Goal: Task Accomplishment & Management: Use online tool/utility

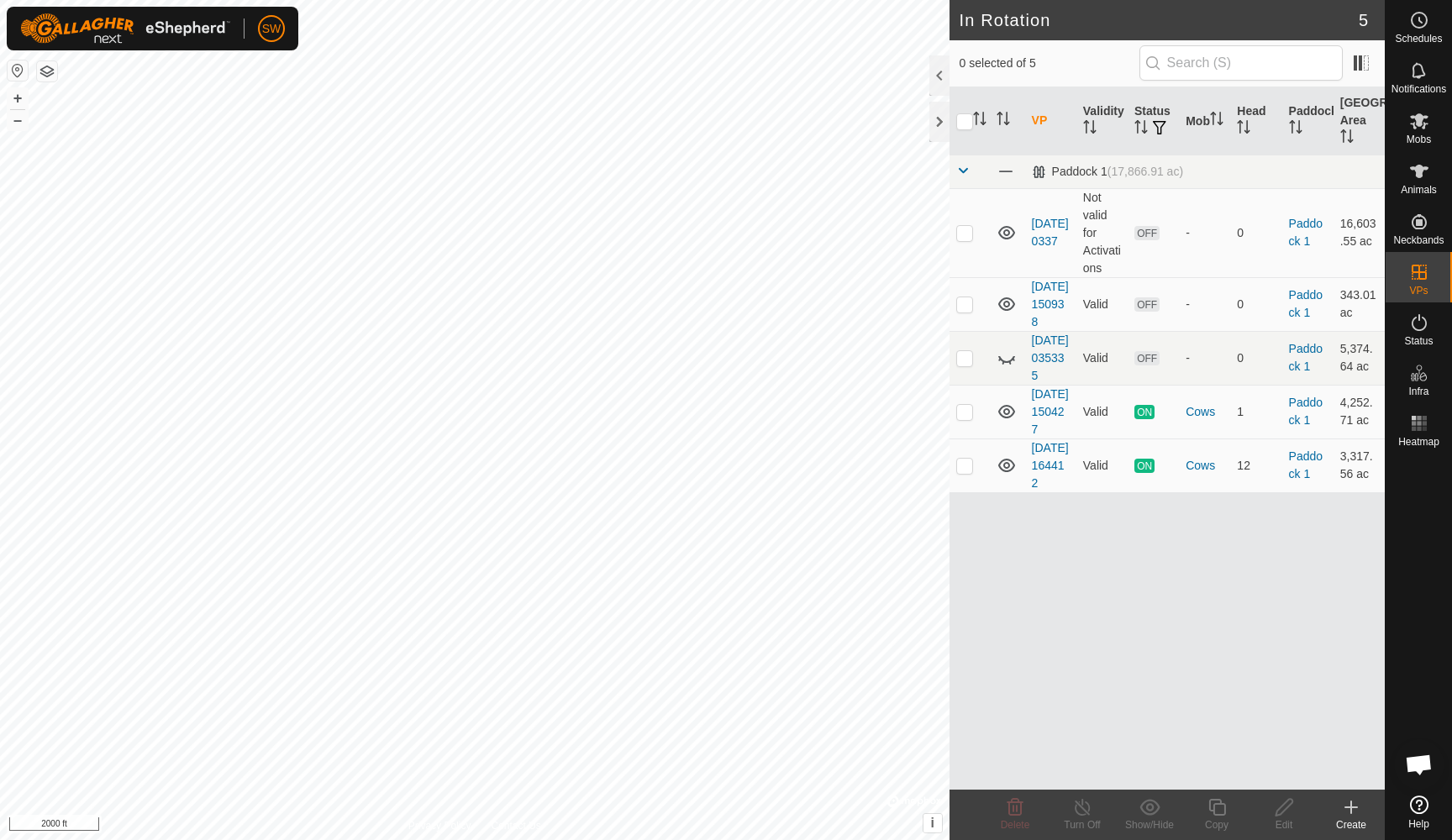
click at [1421, 806] on icon at bounding box center [1419, 804] width 18 height 18
click at [967, 472] on p-checkbox at bounding box center [964, 464] width 17 height 13
checkbox input "true"
click at [967, 418] on p-checkbox at bounding box center [964, 411] width 17 height 13
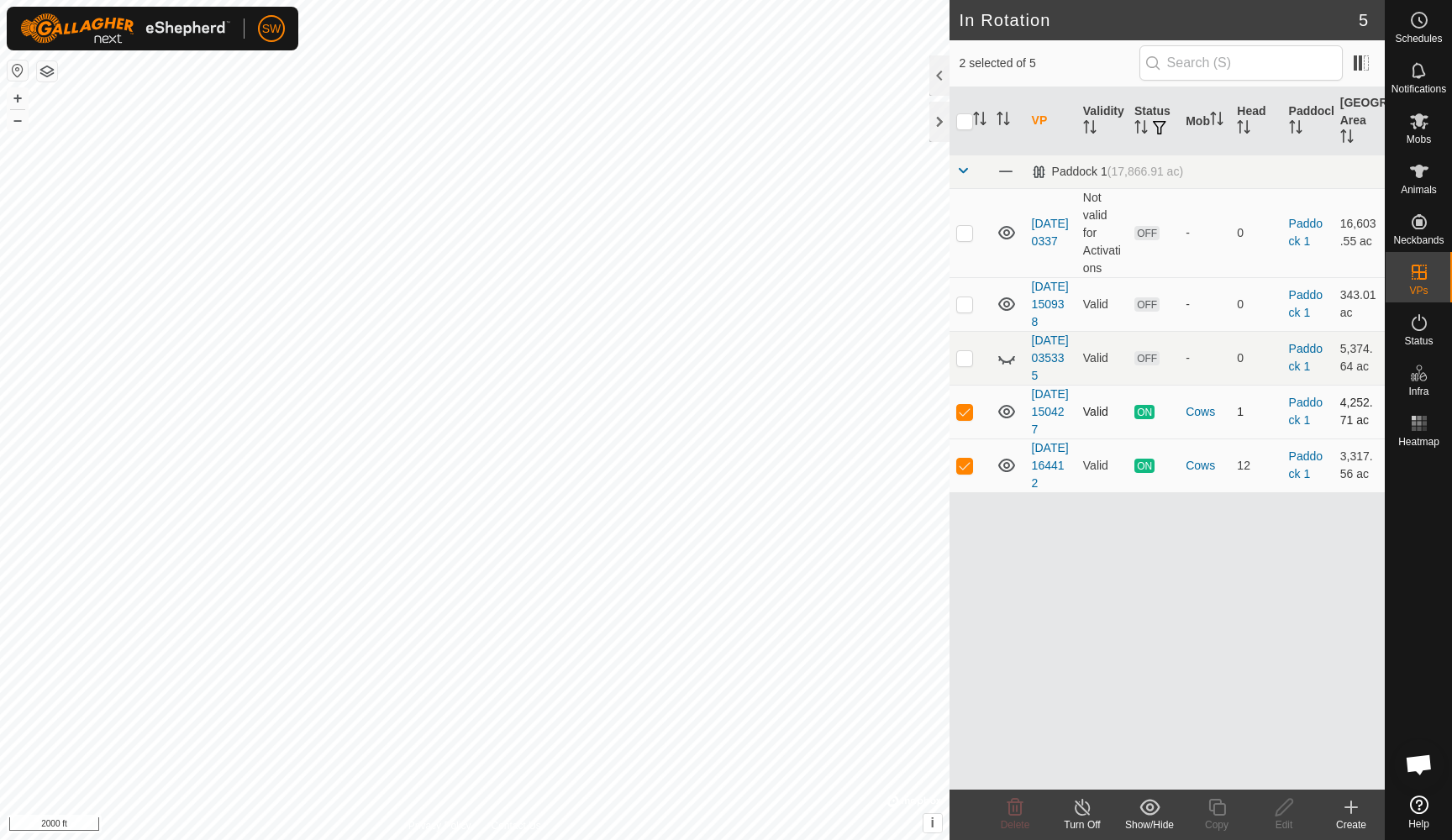
checkbox input "false"
click at [966, 472] on p-checkbox at bounding box center [964, 464] width 17 height 13
checkbox input "false"
click at [1415, 130] on icon at bounding box center [1419, 120] width 20 height 20
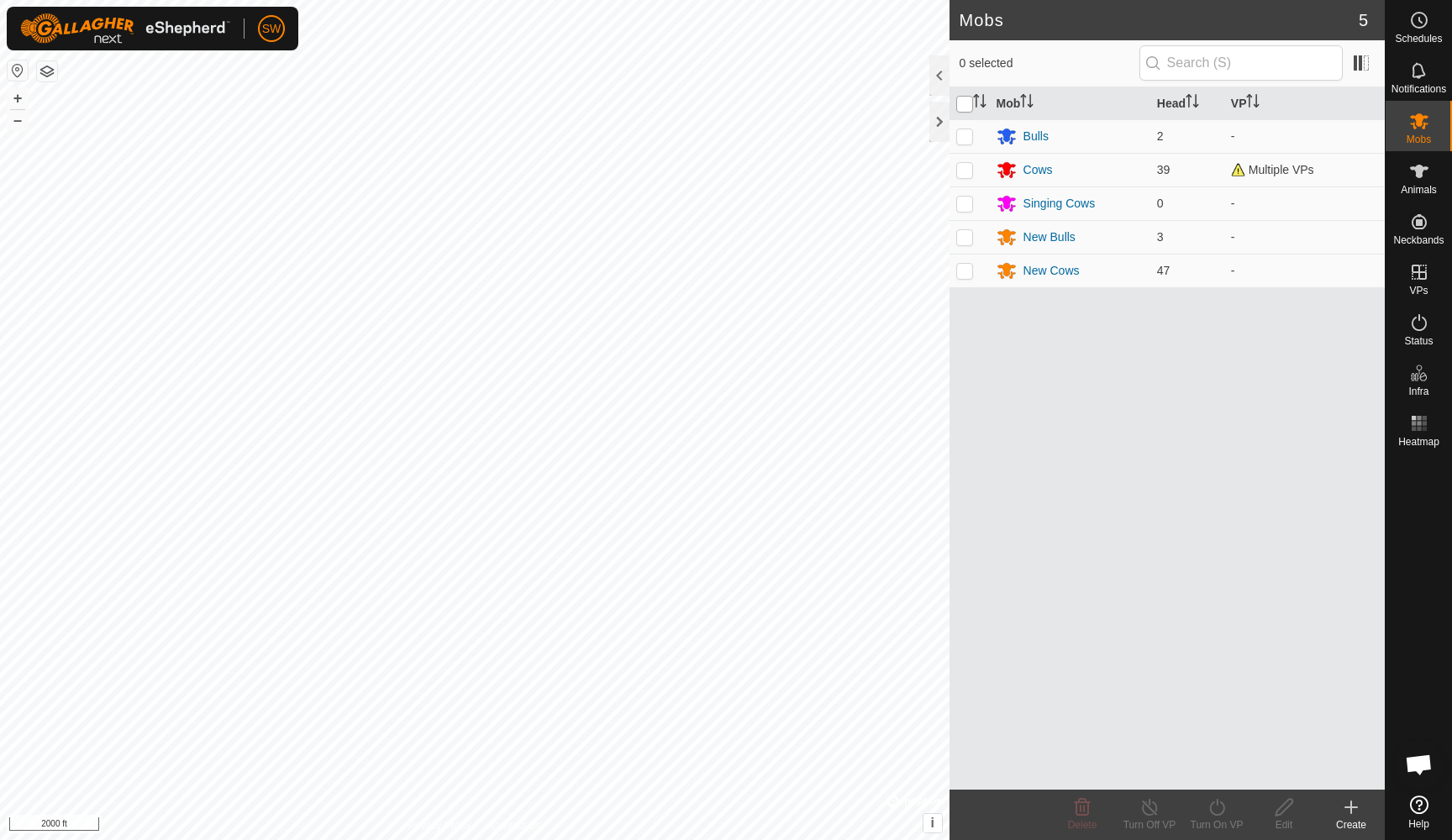
click at [960, 105] on input "checkbox" at bounding box center [964, 104] width 17 height 17
checkbox input "true"
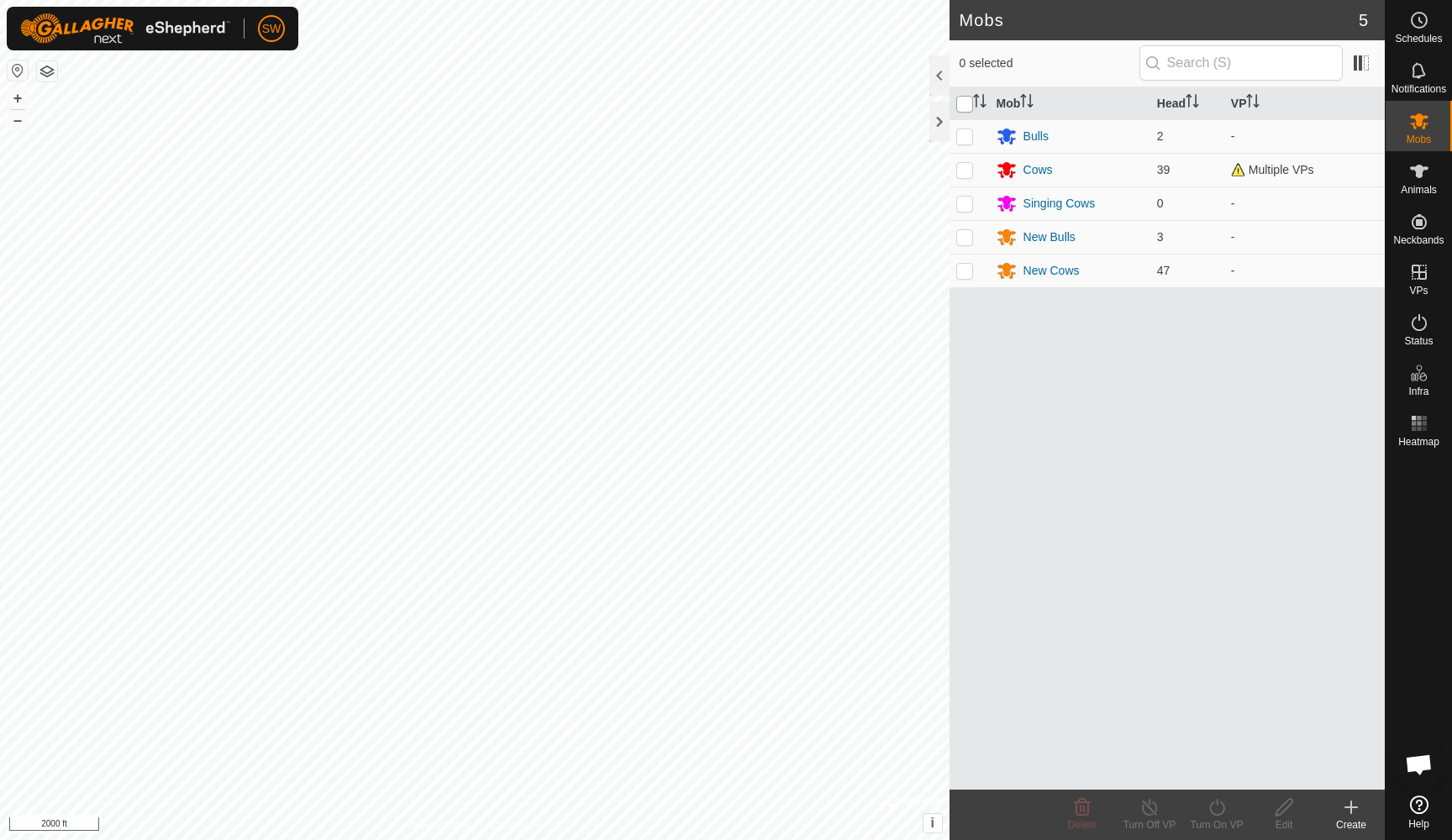
checkbox input "true"
click at [1220, 807] on icon at bounding box center [1217, 807] width 21 height 20
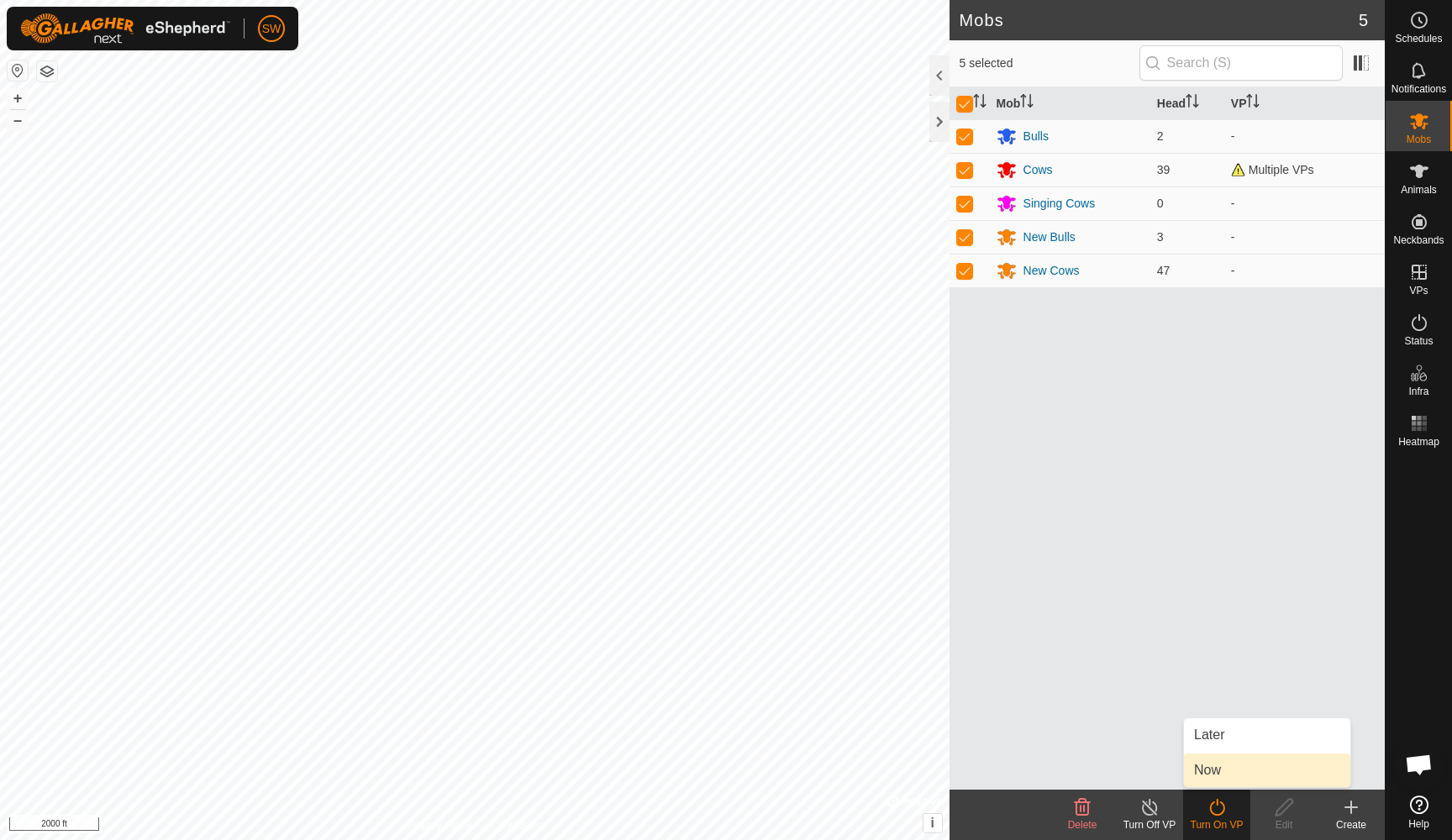
click at [1225, 769] on link "Now" at bounding box center [1266, 770] width 166 height 34
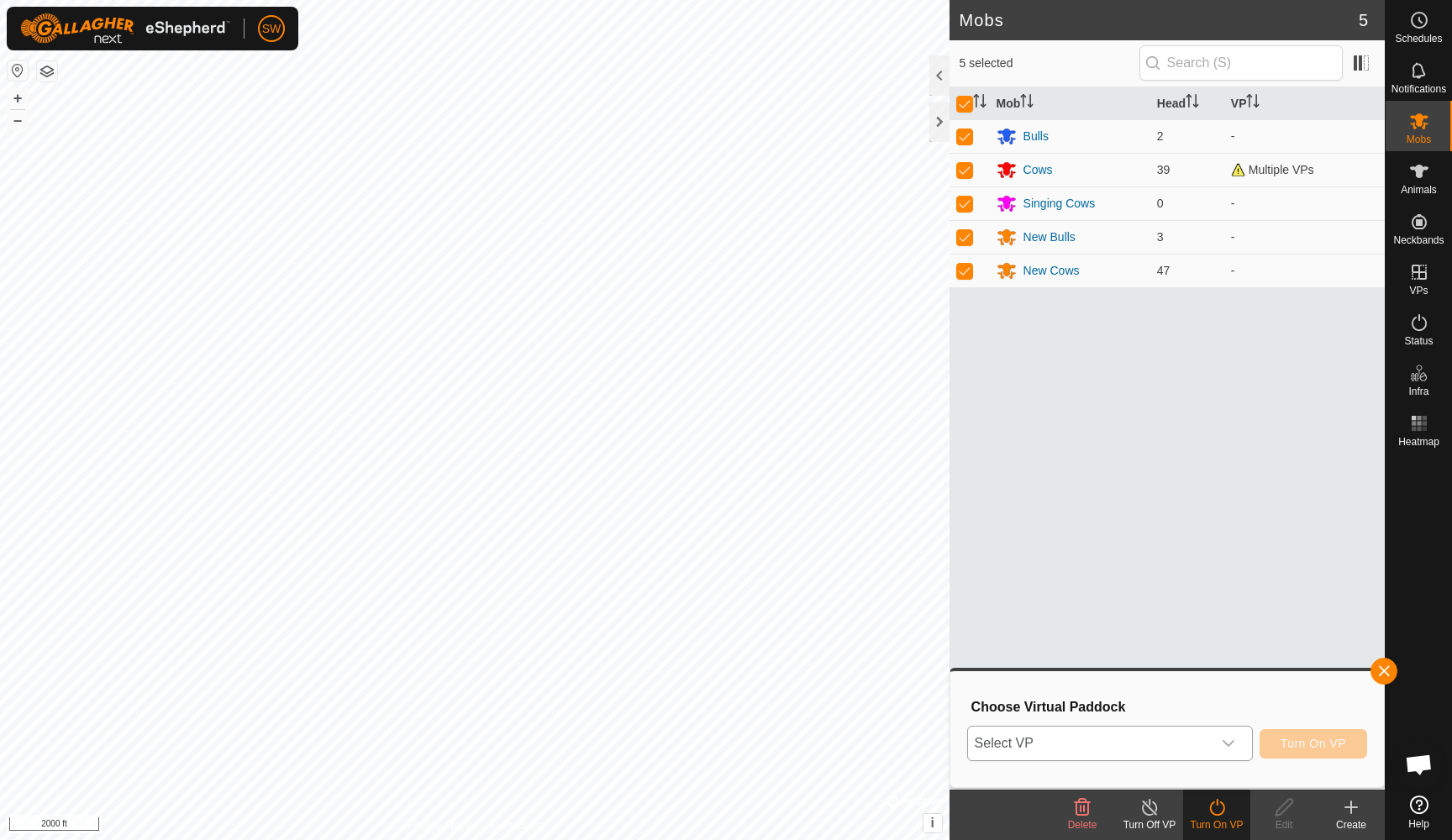
click at [1238, 739] on div "dropdown trigger" at bounding box center [1228, 743] width 34 height 34
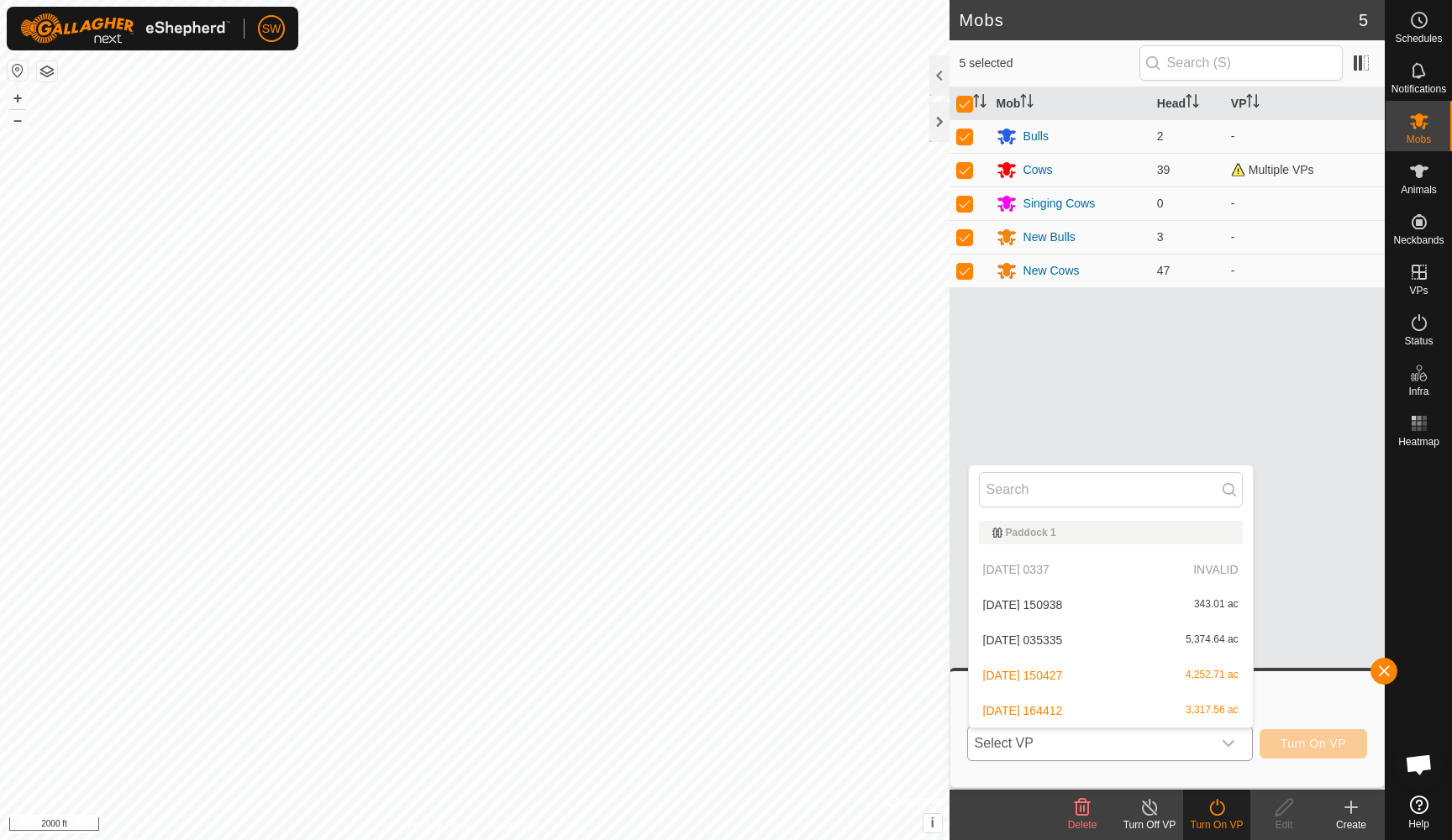
click at [1177, 708] on li "2025-10-02 164412 3,317.56 ac" at bounding box center [1111, 710] width 284 height 34
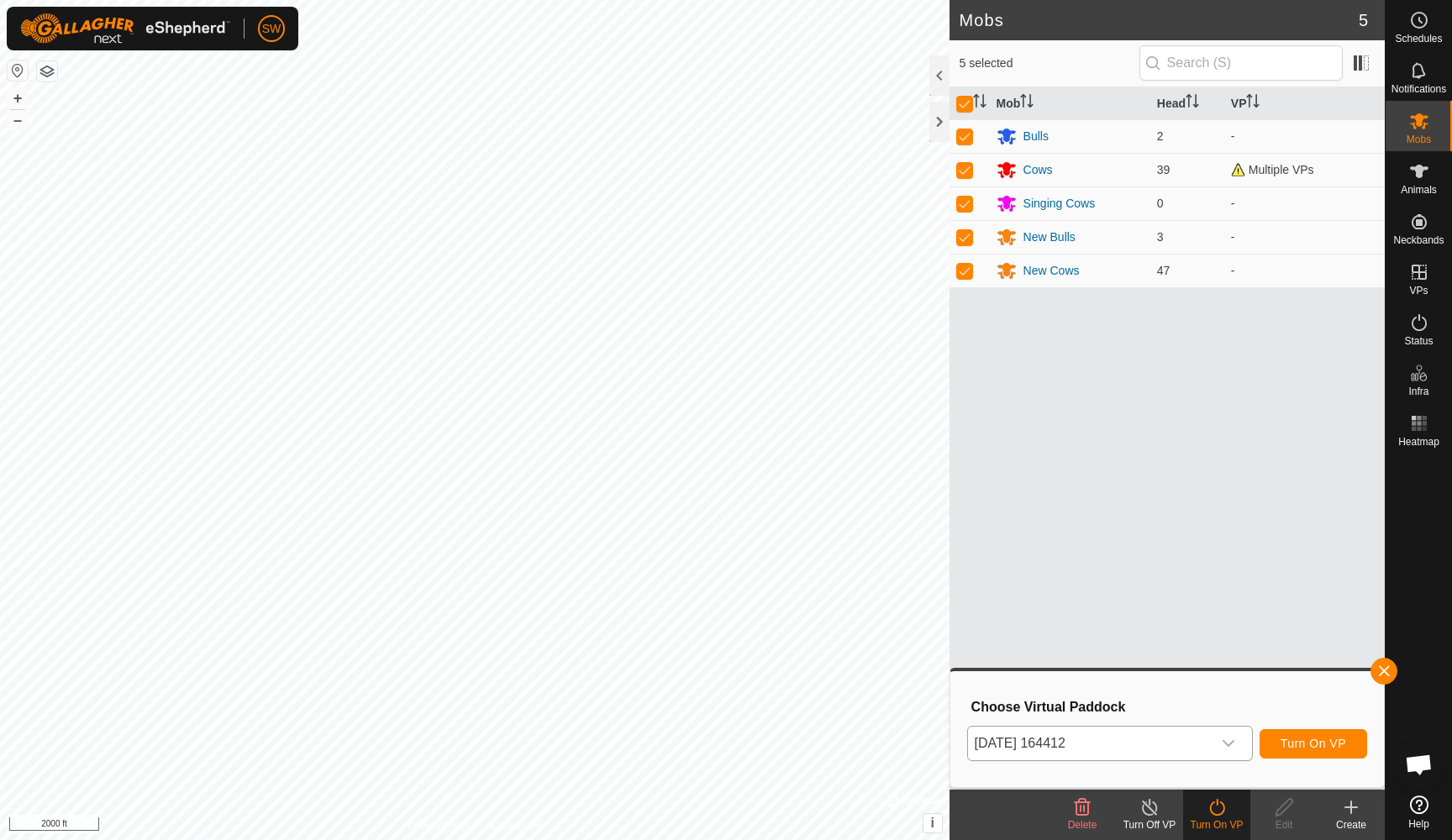
click at [1304, 747] on span "Turn On VP" at bounding box center [1313, 742] width 65 height 13
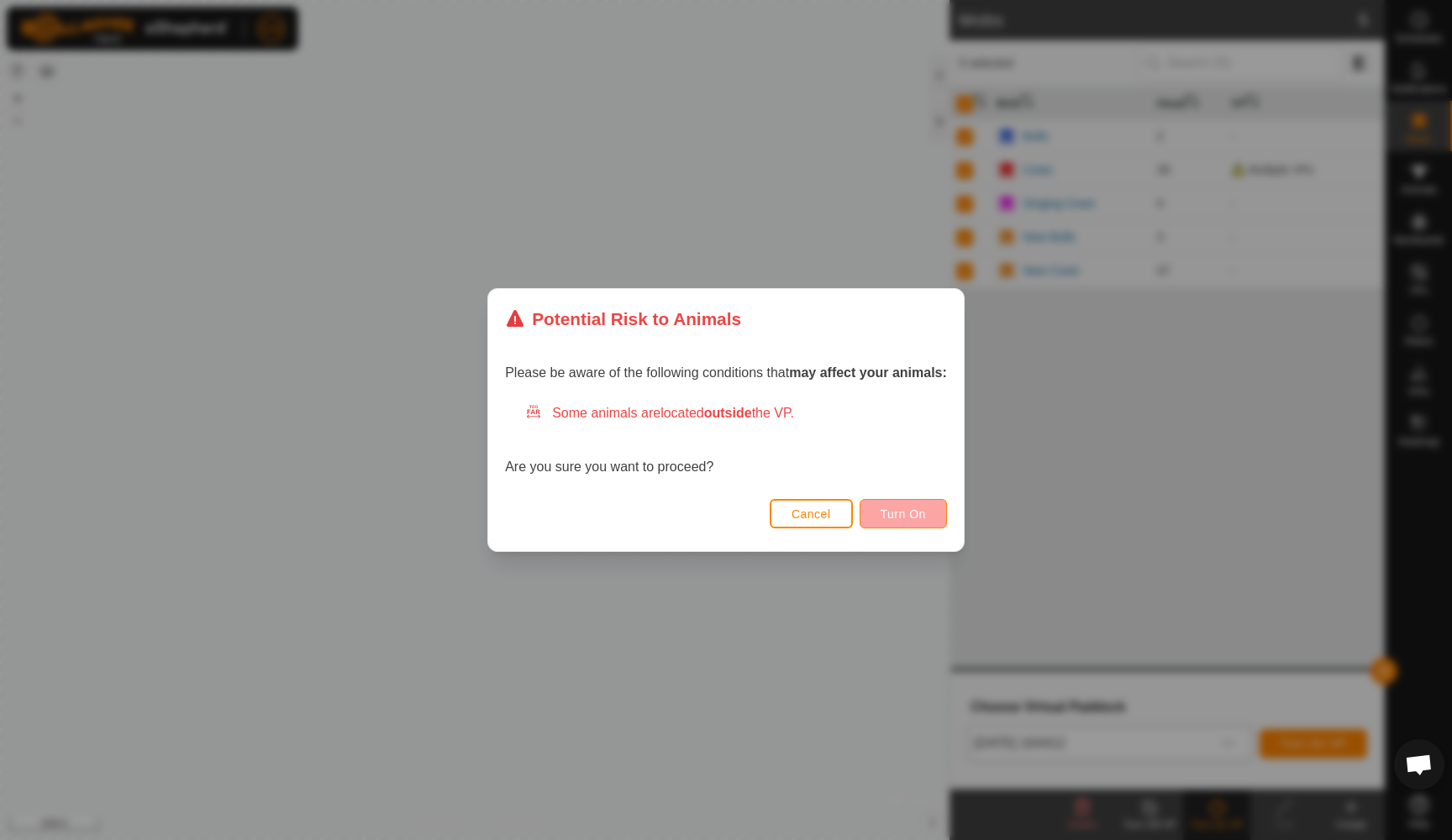
click at [906, 512] on span "Turn On" at bounding box center [903, 513] width 45 height 13
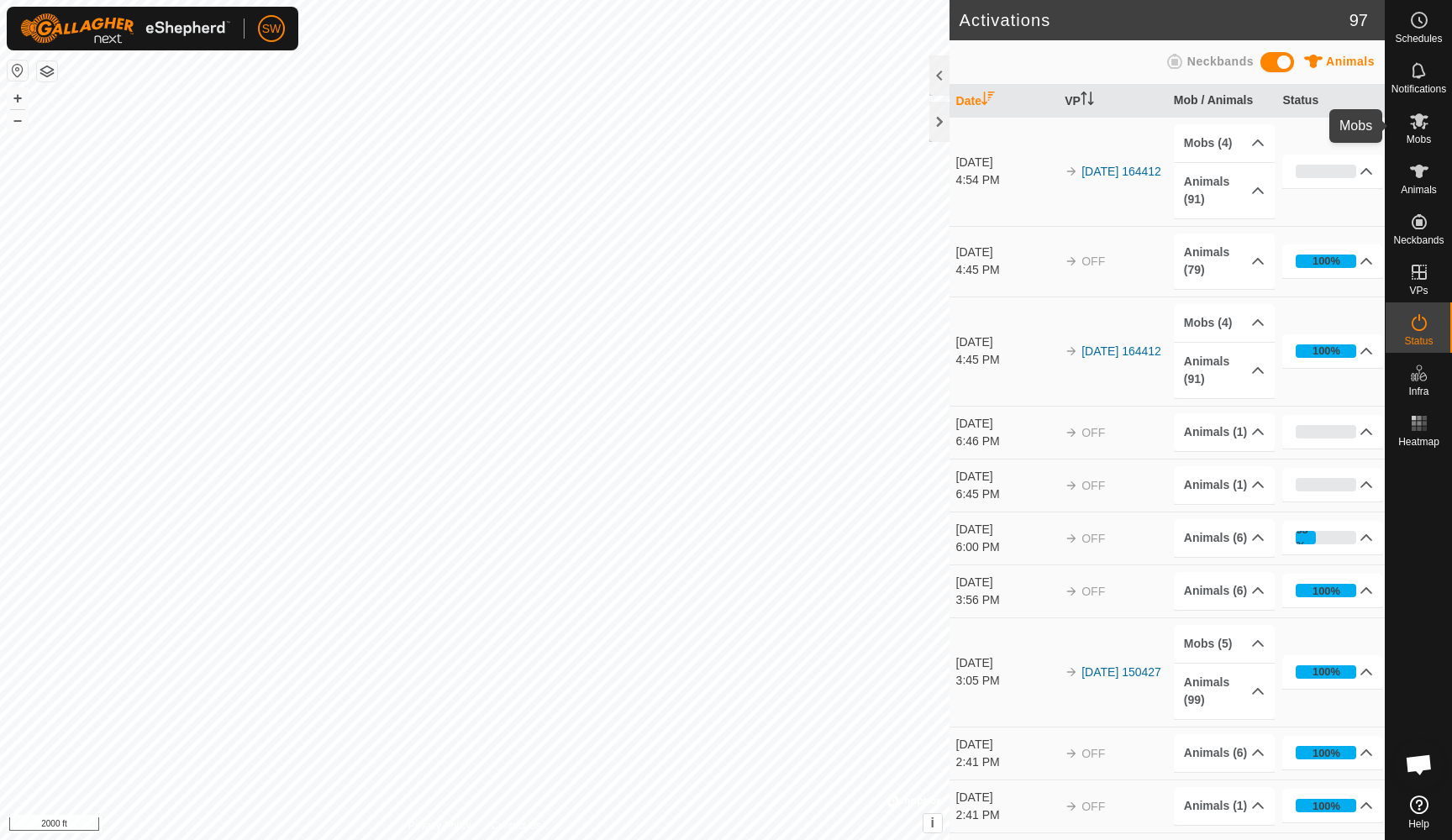
click at [1421, 125] on icon at bounding box center [1419, 121] width 18 height 16
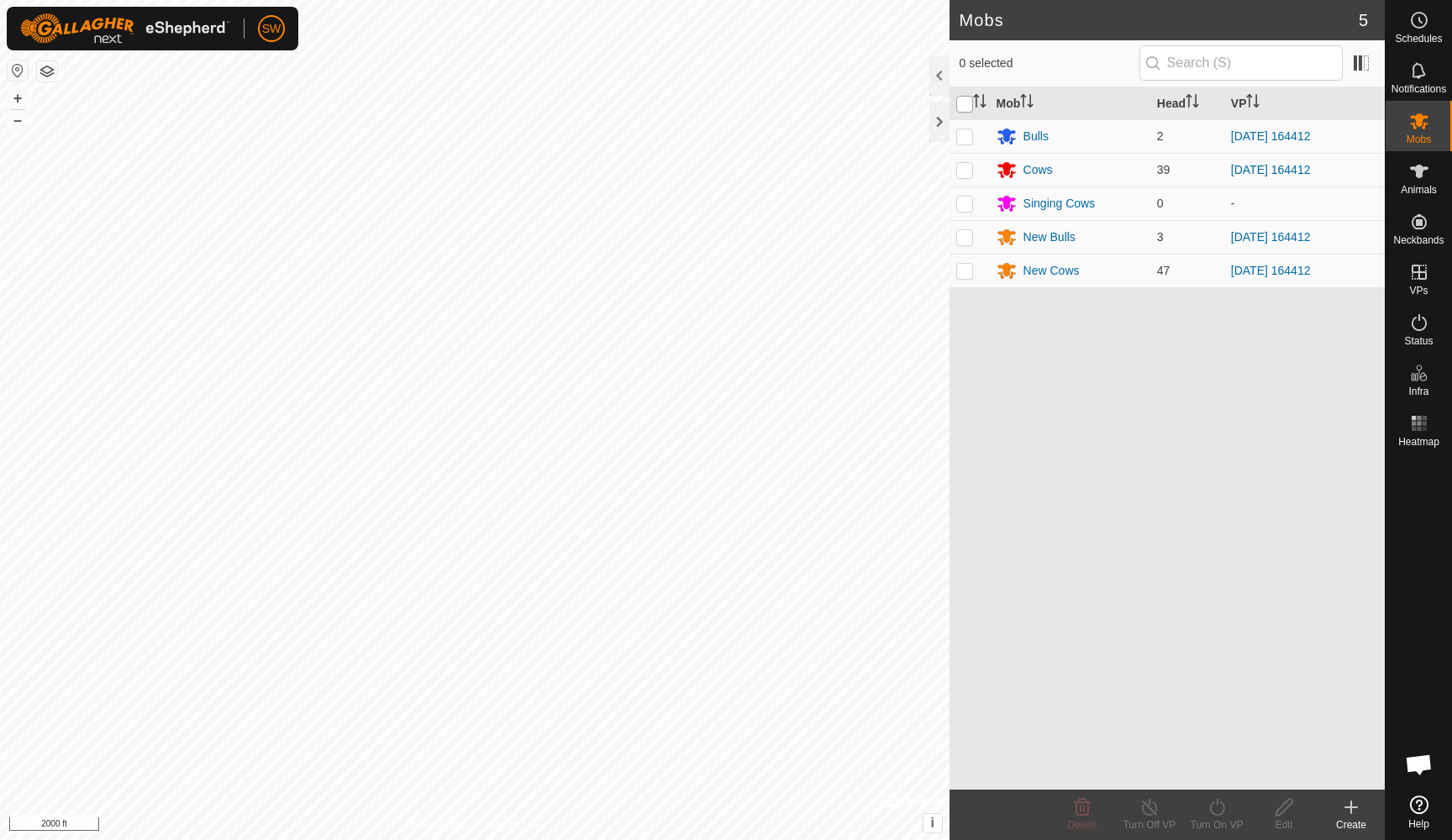
click at [969, 104] on input "checkbox" at bounding box center [964, 104] width 17 height 17
checkbox input "true"
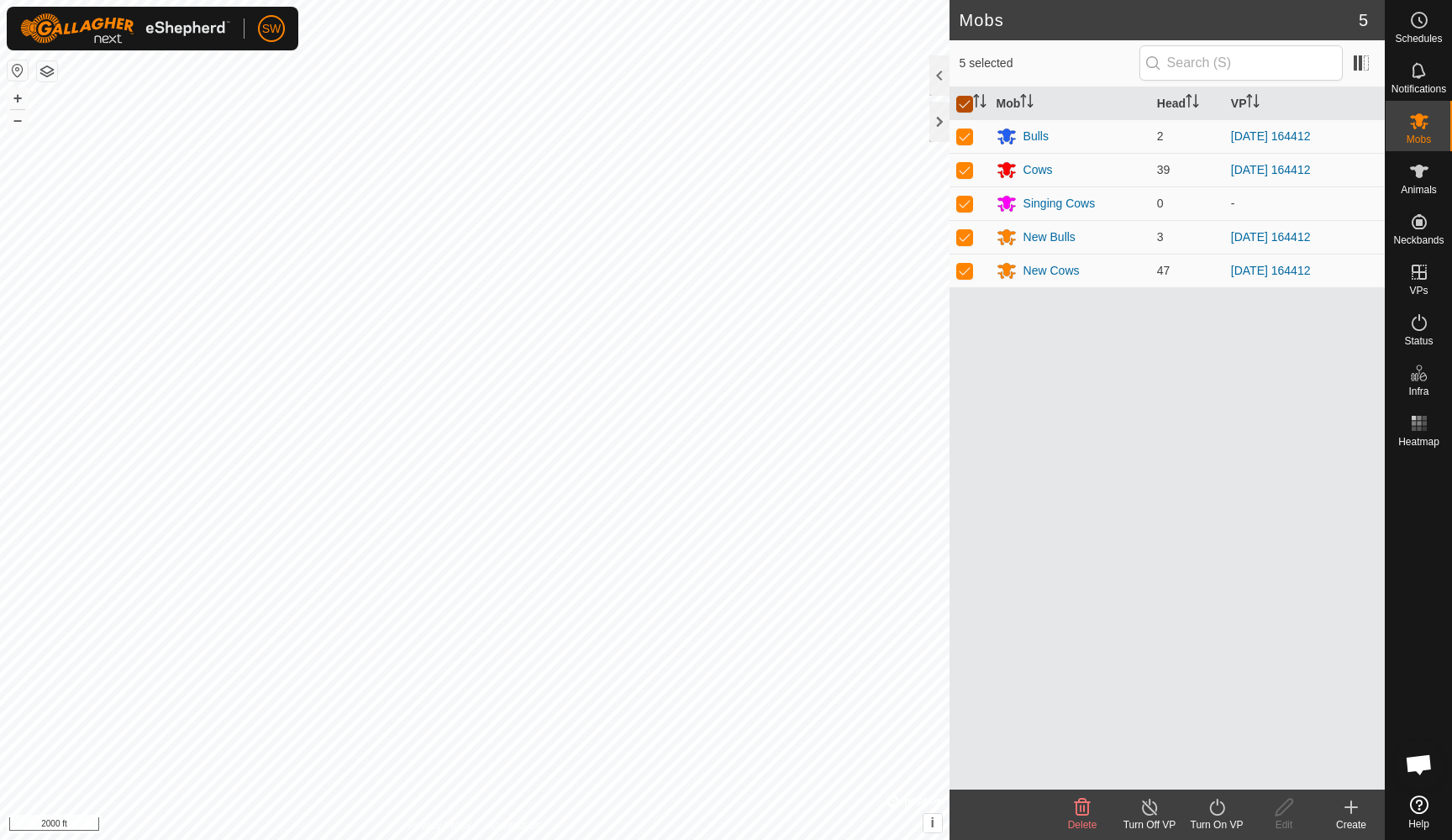
checkbox input "true"
click at [963, 102] on input "checkbox" at bounding box center [964, 104] width 17 height 17
checkbox input "false"
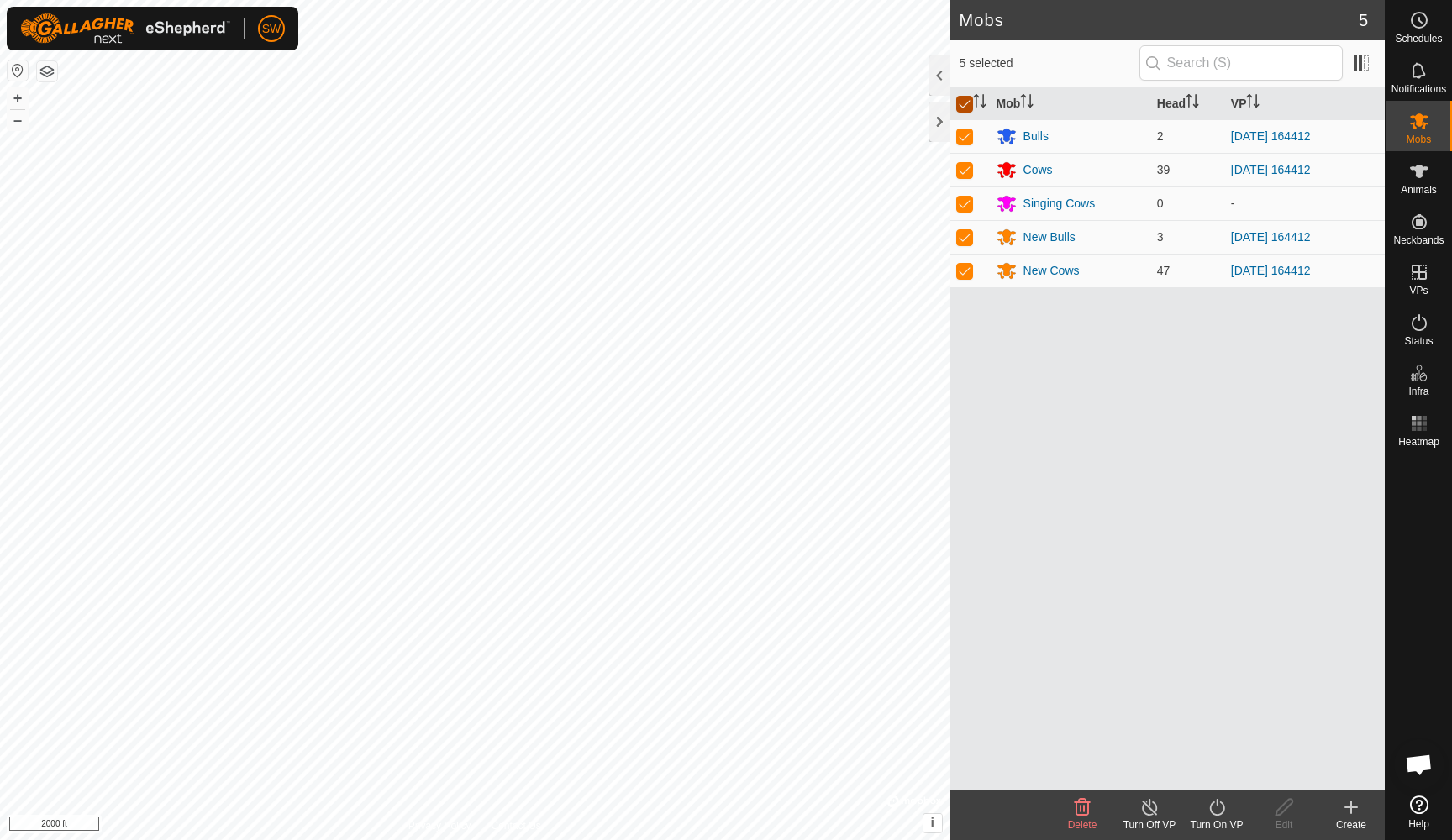
checkbox input "false"
click at [965, 102] on input "checkbox" at bounding box center [964, 104] width 17 height 17
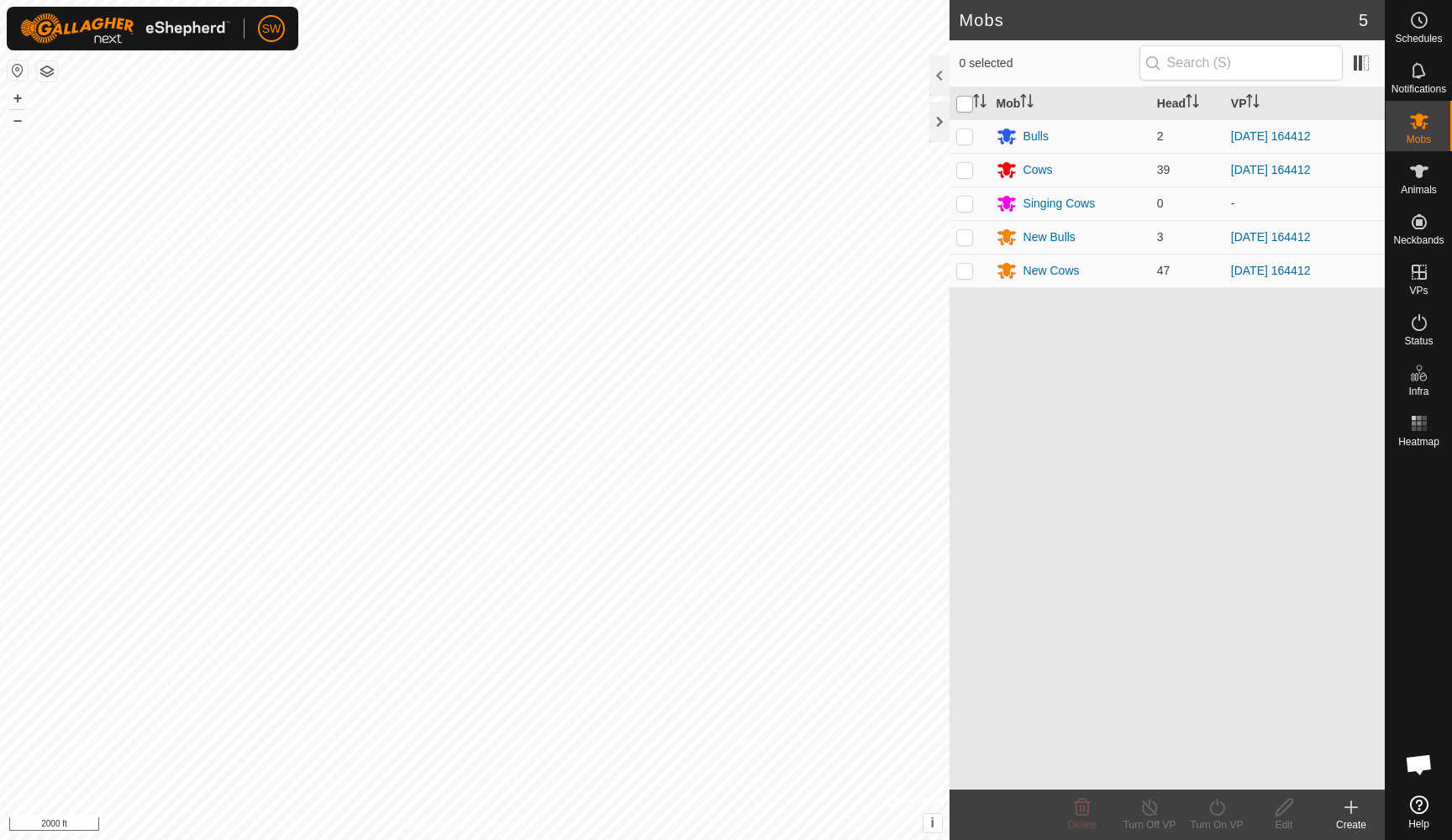
checkbox input "true"
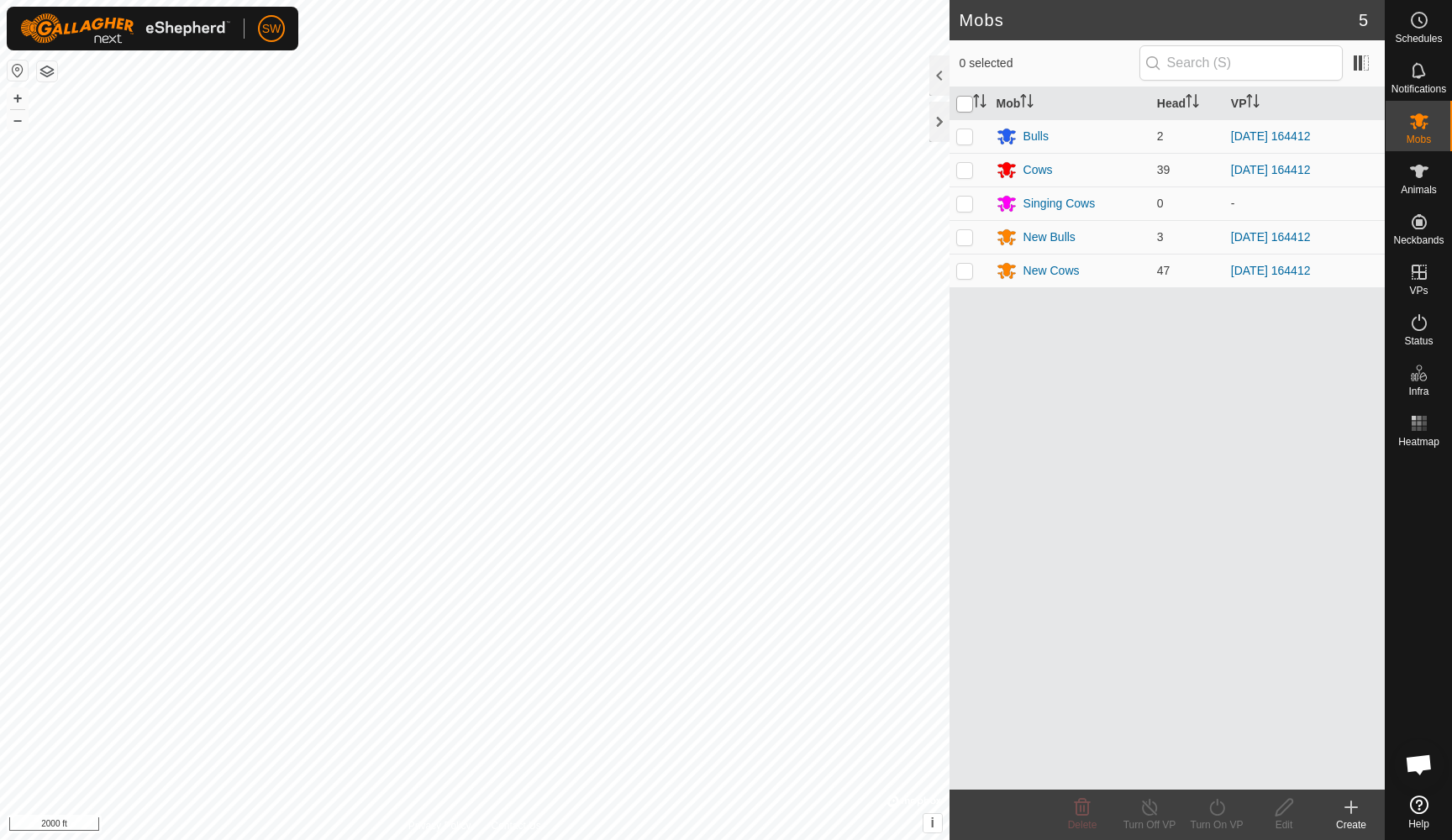
checkbox input "true"
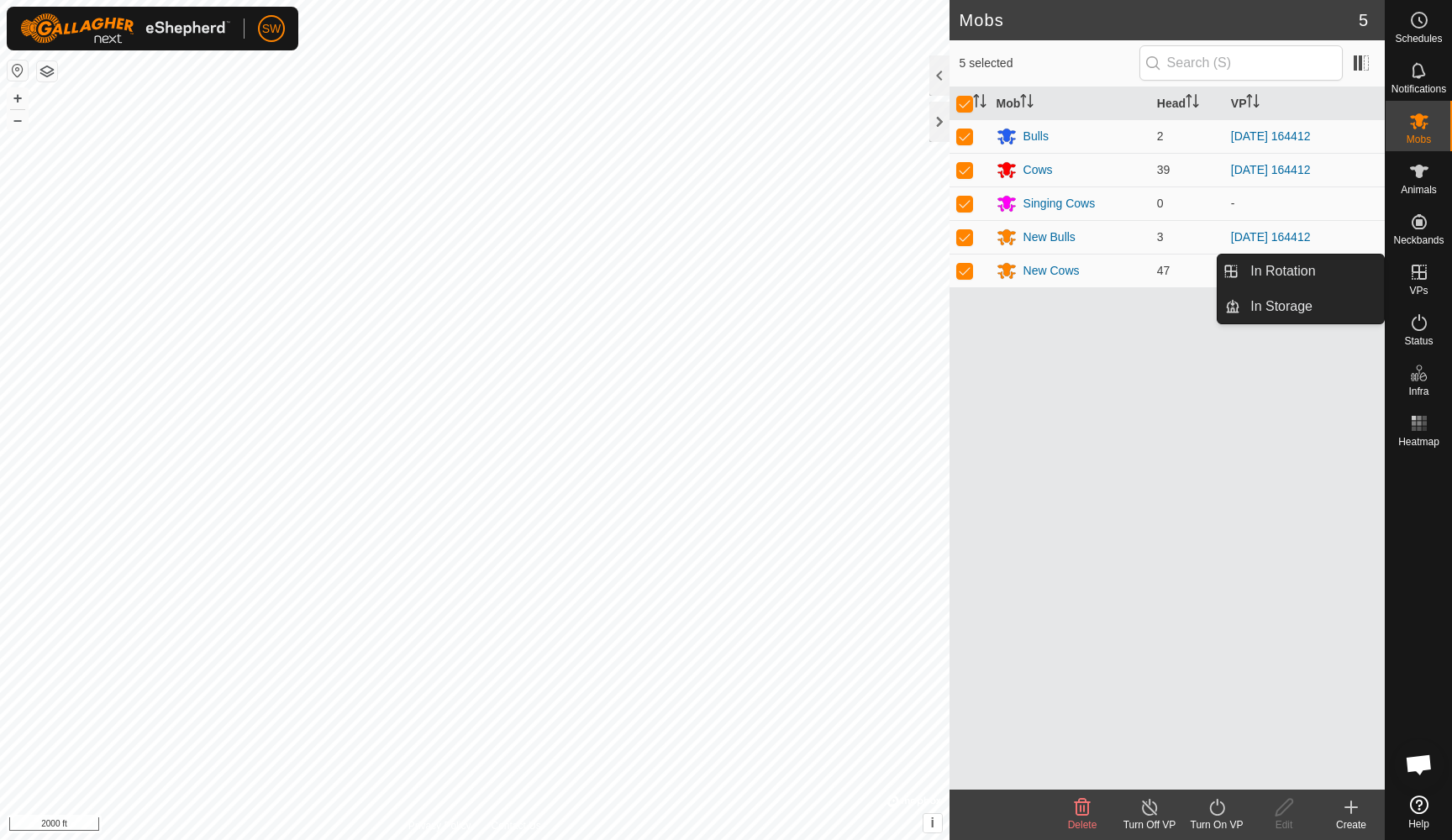
click at [1419, 276] on icon at bounding box center [1419, 272] width 15 height 15
click at [1300, 273] on link "In Rotation" at bounding box center [1312, 271] width 144 height 34
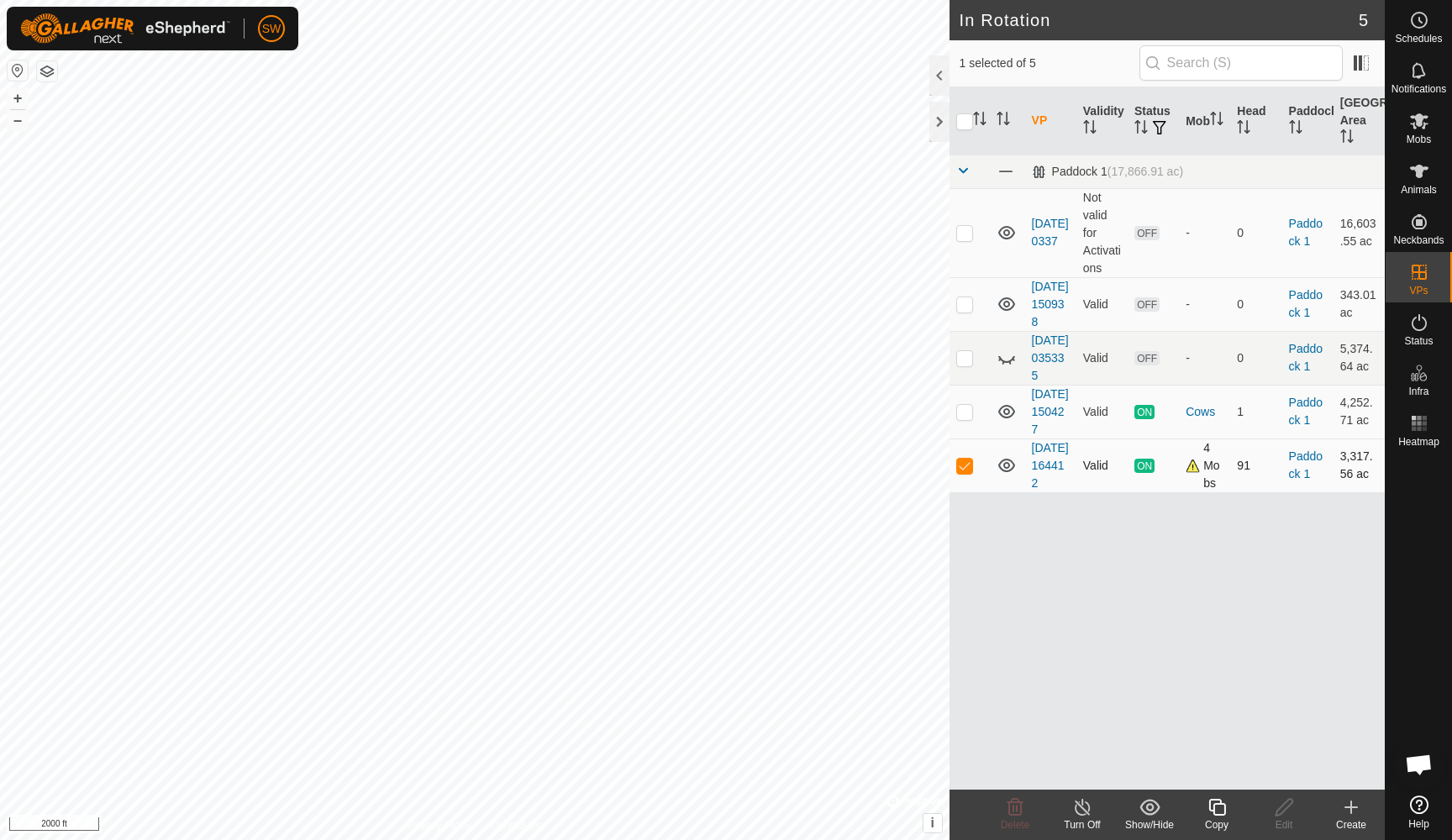
click at [967, 472] on p-checkbox at bounding box center [964, 464] width 17 height 13
checkbox input "false"
click at [963, 418] on p-checkbox at bounding box center [964, 411] width 17 height 13
checkbox input "true"
click at [1082, 806] on icon at bounding box center [1082, 807] width 21 height 20
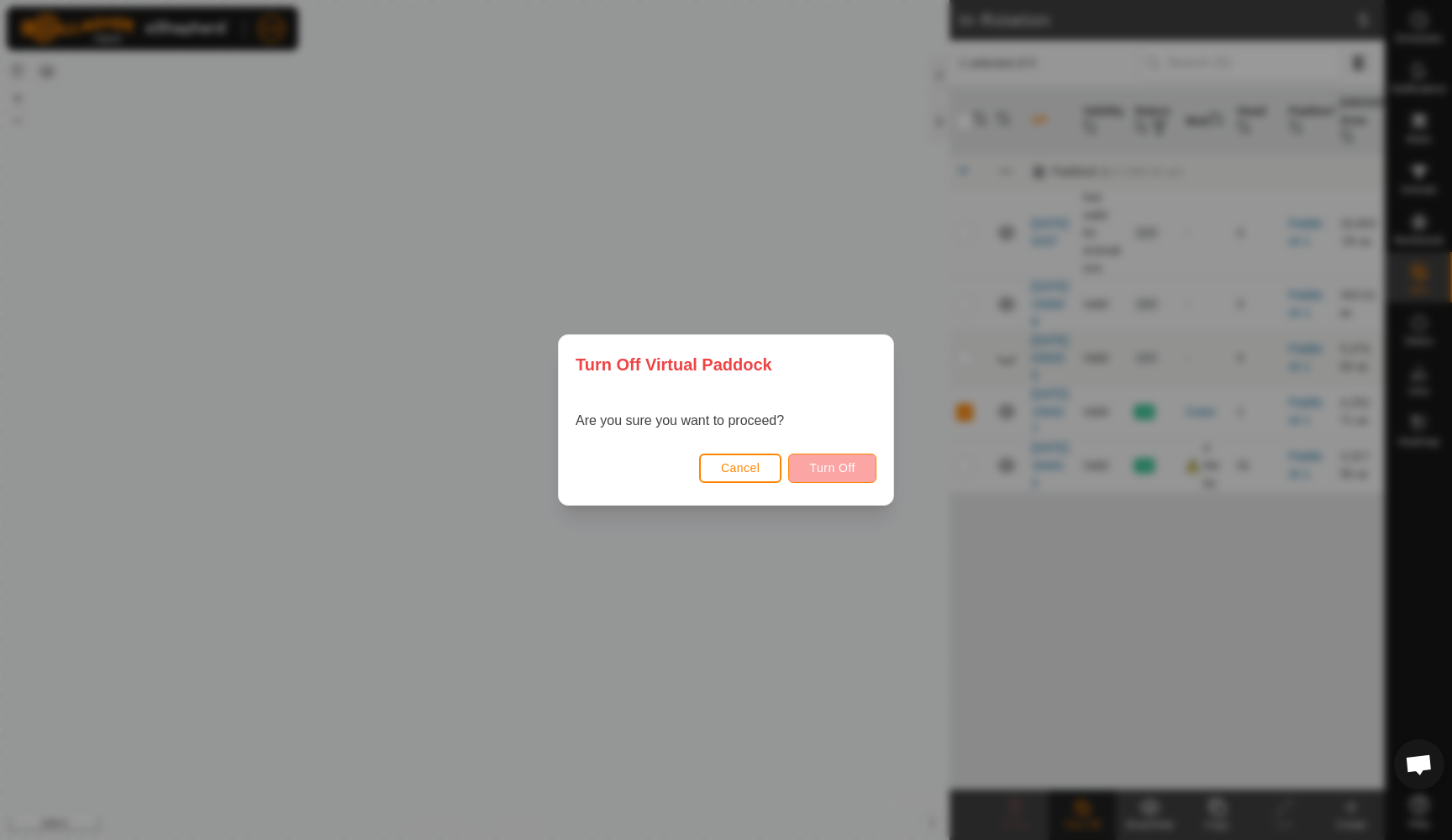
click at [847, 475] on button "Turn Off" at bounding box center [831, 469] width 88 height 30
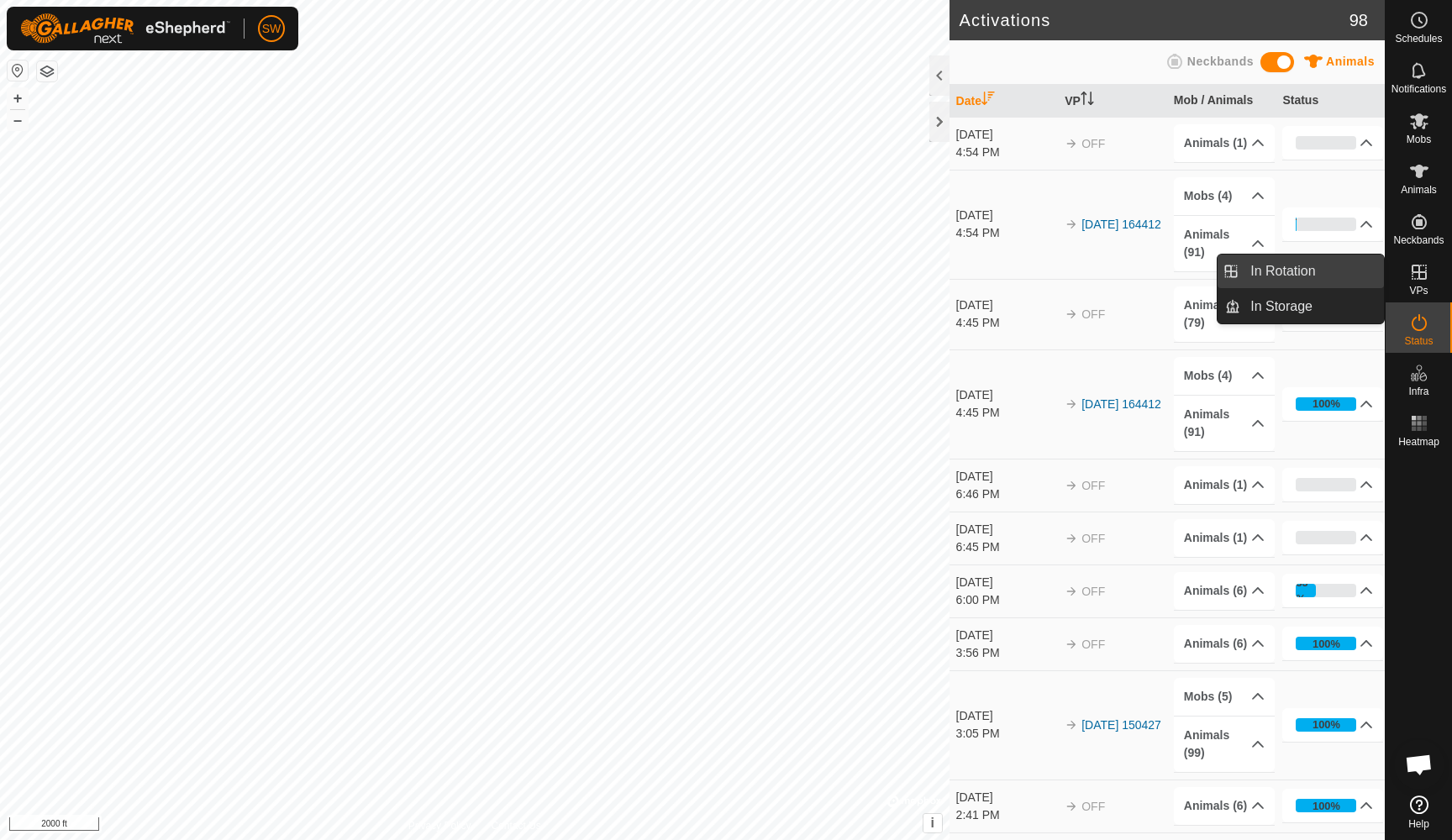
click at [1301, 270] on link "In Rotation" at bounding box center [1312, 271] width 144 height 34
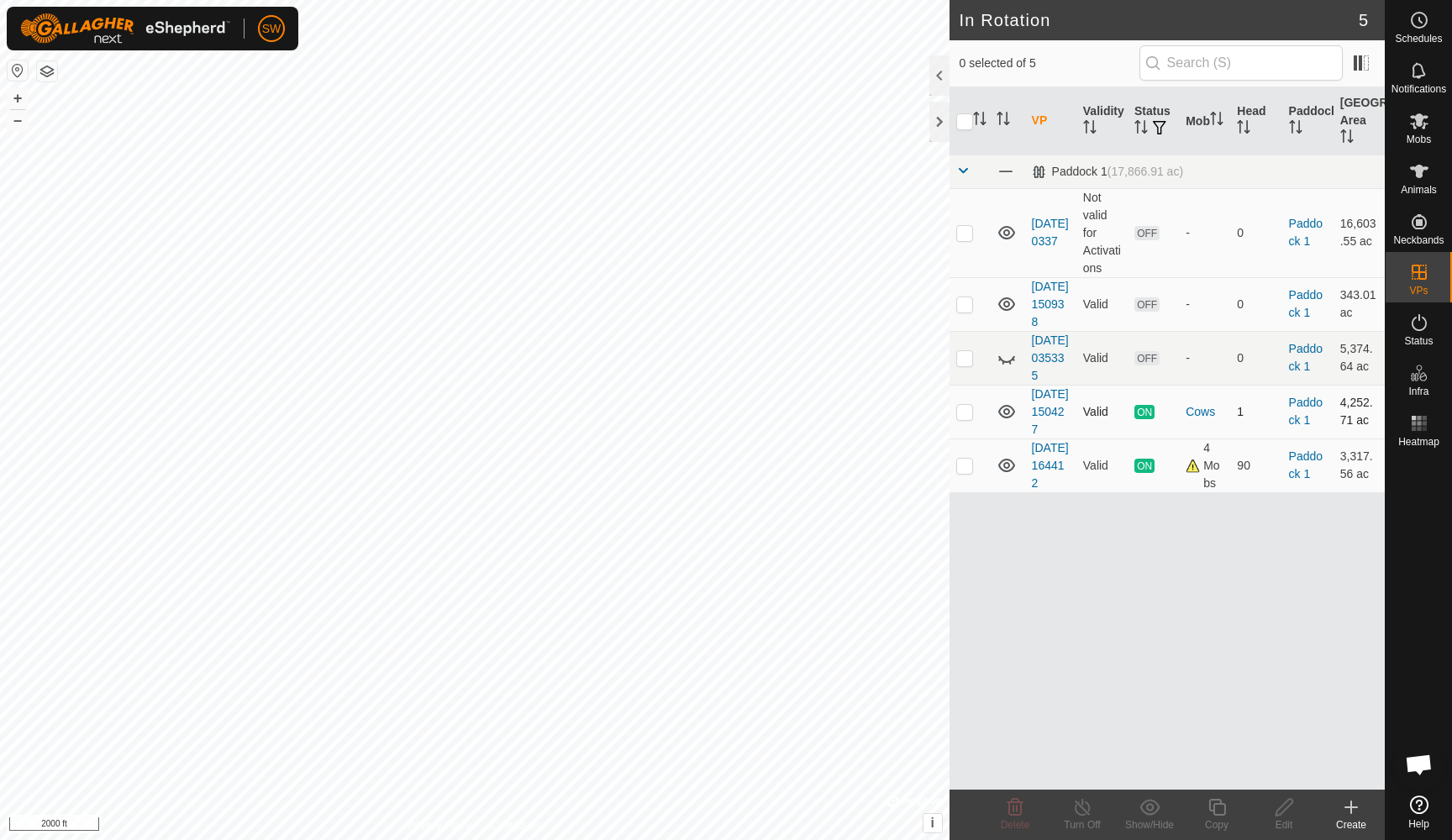
click at [965, 418] on p-checkbox at bounding box center [964, 411] width 17 height 13
checkbox input "true"
click at [1083, 807] on icon at bounding box center [1082, 807] width 21 height 20
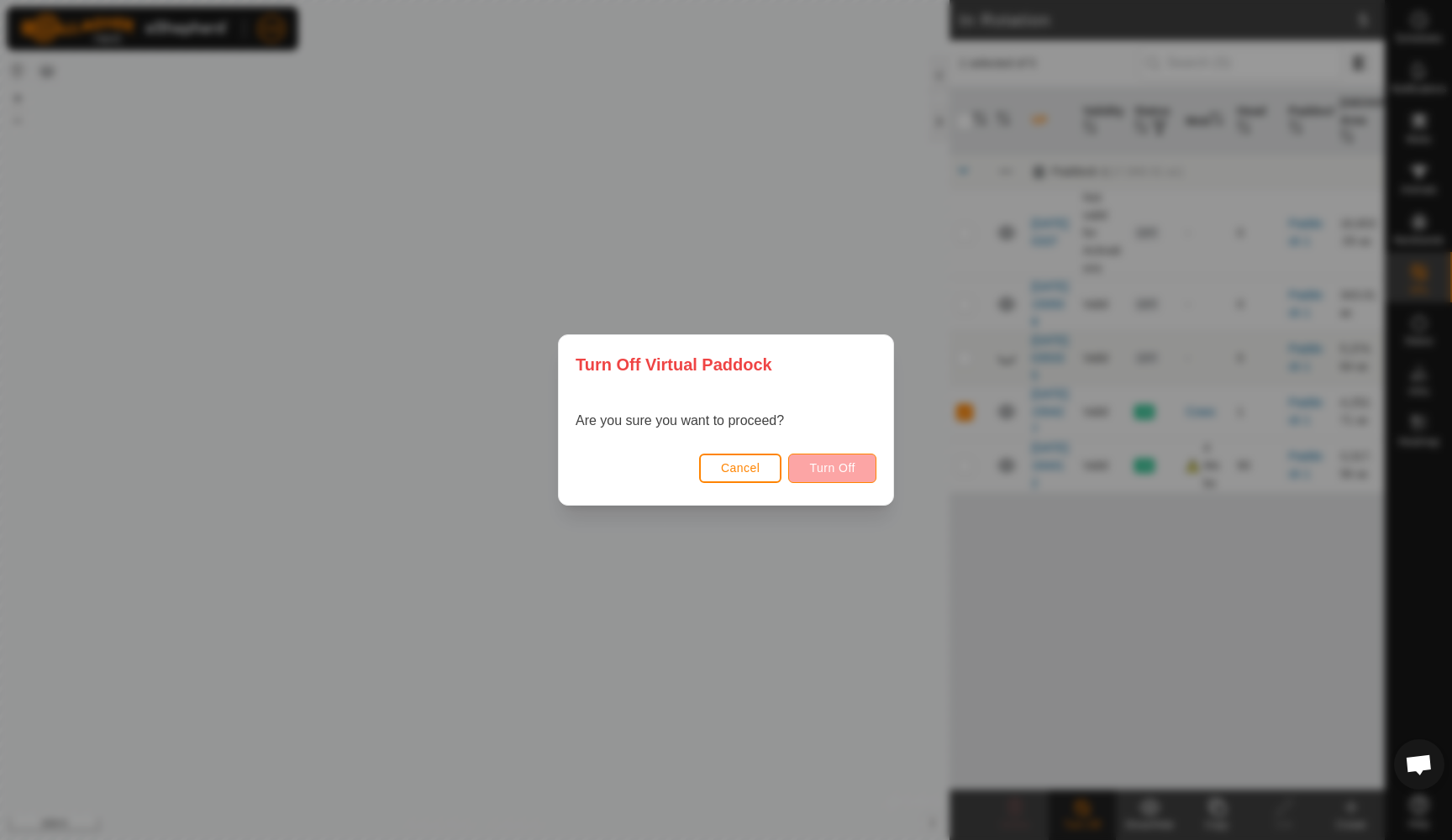
click at [831, 470] on span "Turn Off" at bounding box center [831, 467] width 46 height 13
